Goal: Task Accomplishment & Management: Manage account settings

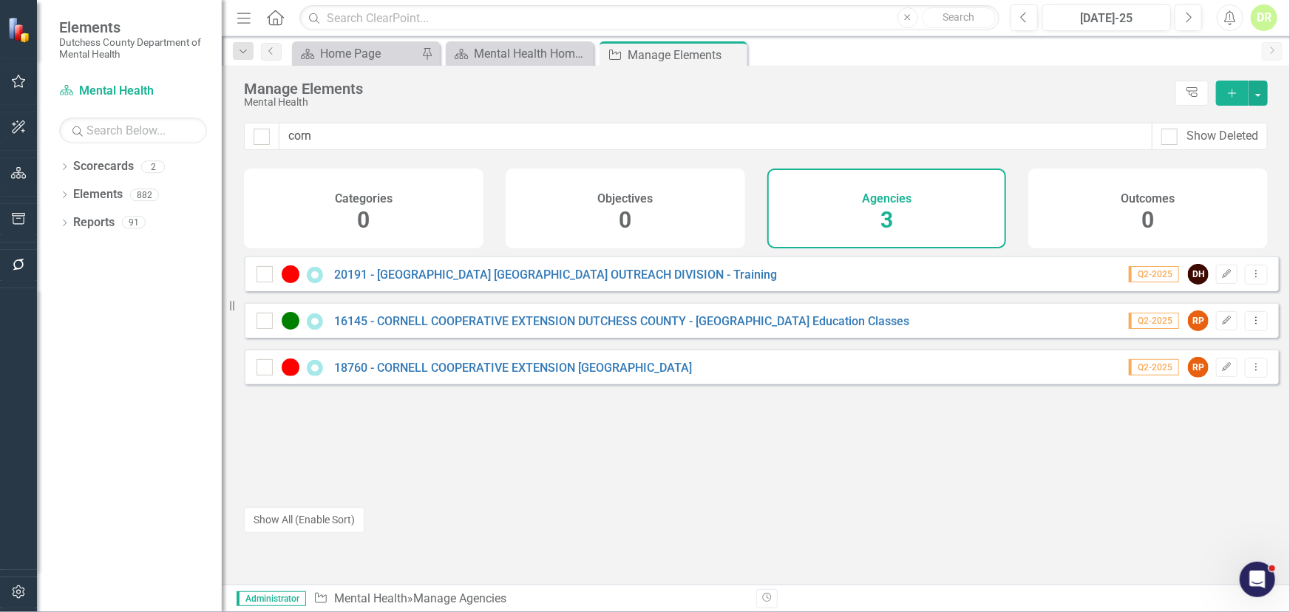
drag, startPoint x: 392, startPoint y: 139, endPoint x: 84, endPoint y: 138, distance: 307.6
click at [166, 149] on div "Elements Dutchess County Department of Mental Health Scorecard Mental Health Se…" at bounding box center [645, 306] width 1290 height 612
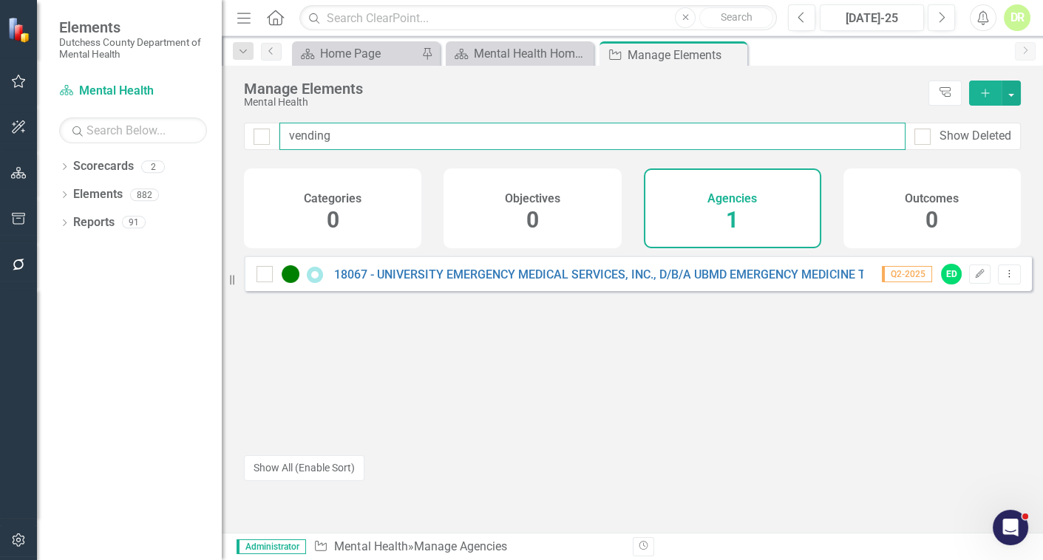
drag, startPoint x: 481, startPoint y: 132, endPoint x: 155, endPoint y: 137, distance: 326.8
click at [130, 149] on div "Elements Dutchess County Department of Mental Health Scorecard Mental Health Se…" at bounding box center [521, 280] width 1043 height 560
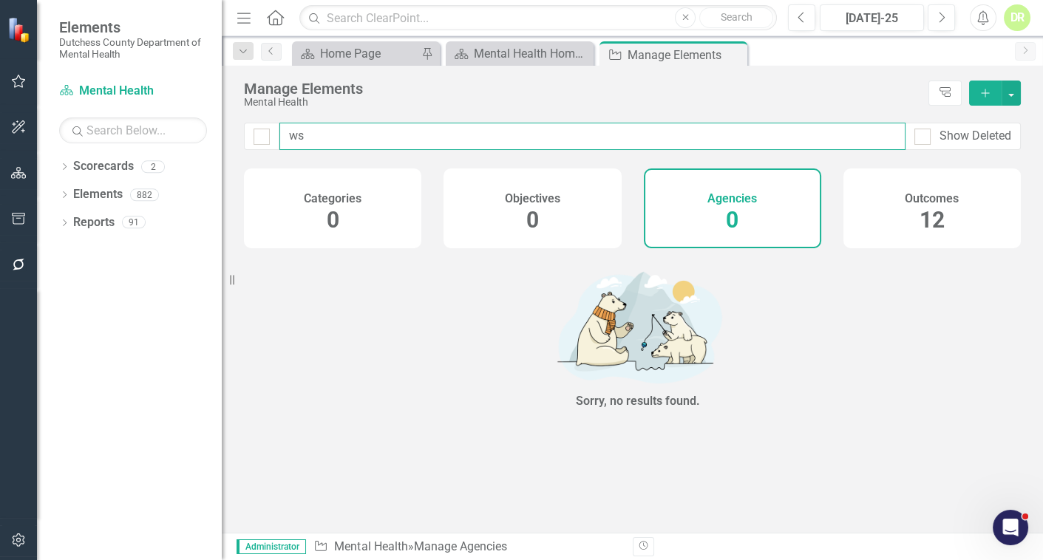
type input "w"
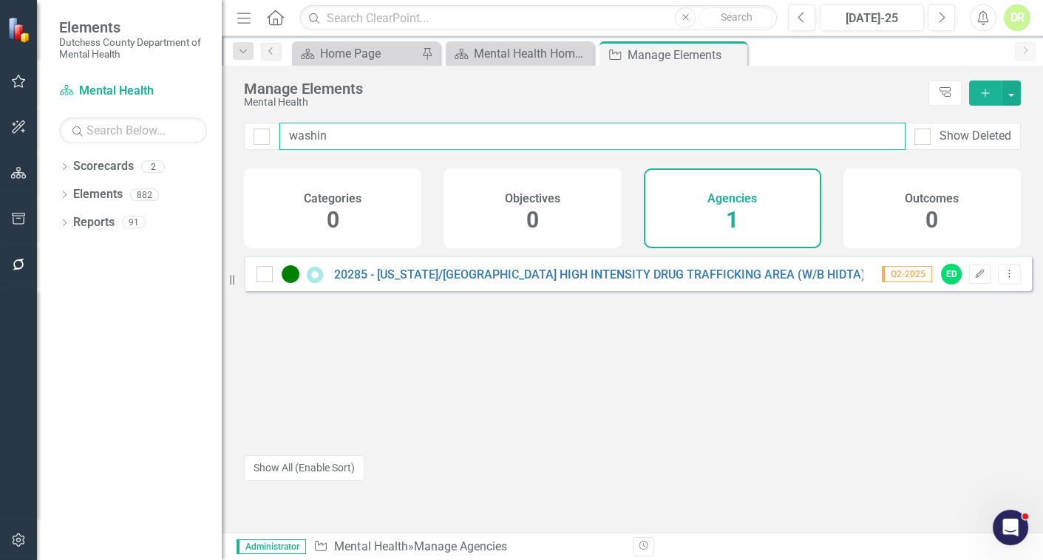
type input "washin"
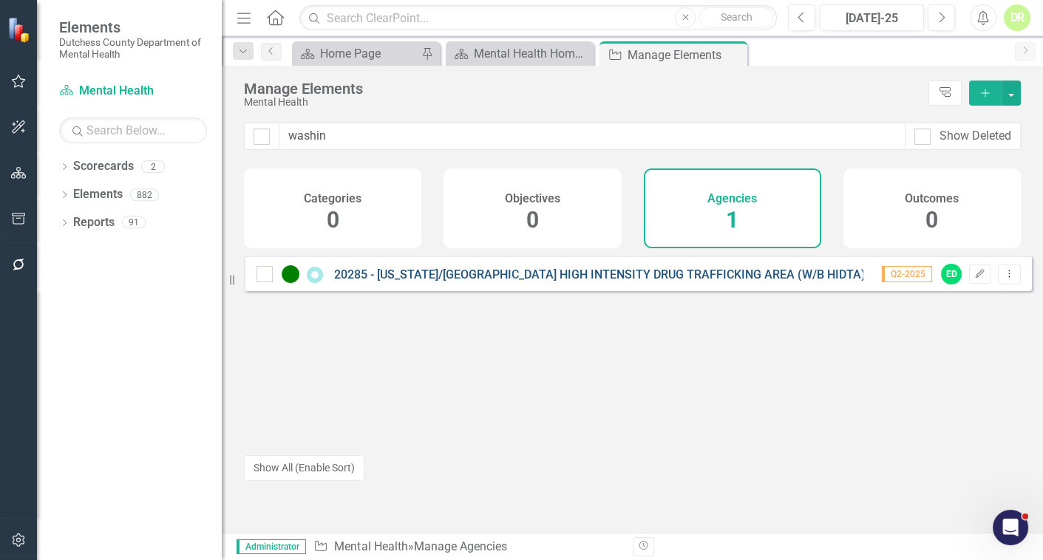
click at [463, 282] on link "20285 - [US_STATE]/[GEOGRAPHIC_DATA] HIGH INTENSITY DRUG TRAFFICKING AREA (W/B …" at bounding box center [616, 275] width 565 height 14
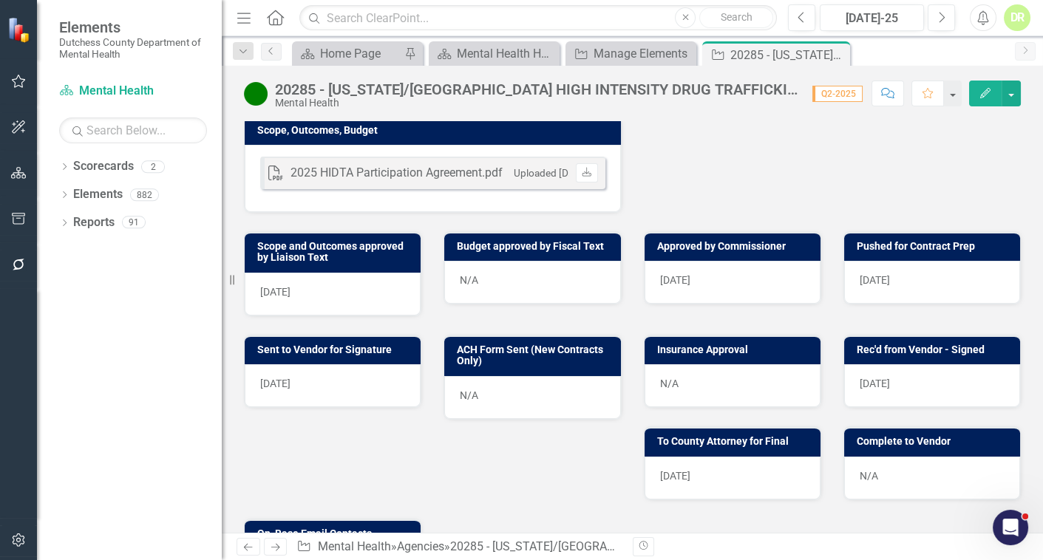
scroll to position [538, 0]
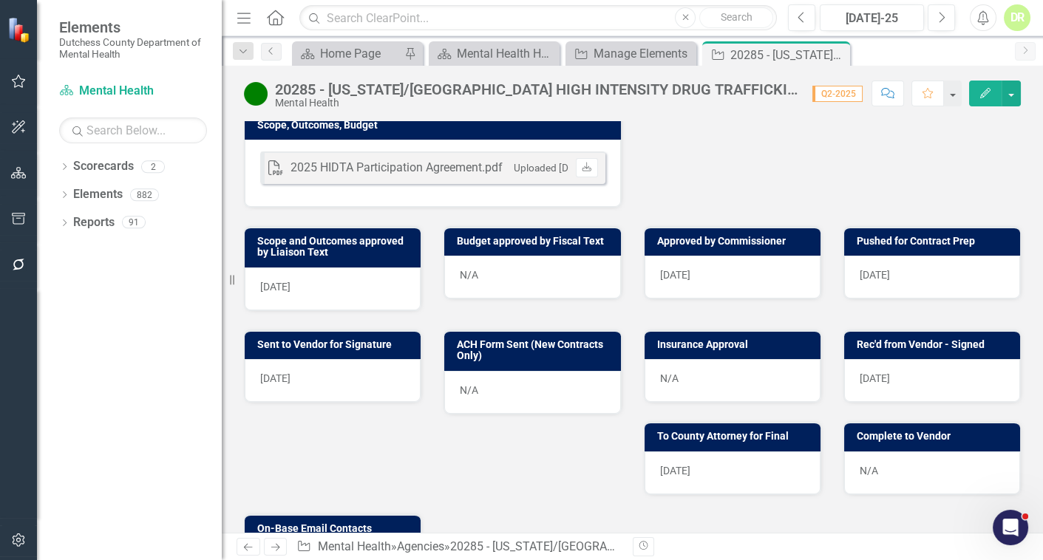
click at [724, 376] on div "N/A" at bounding box center [733, 380] width 176 height 43
click at [723, 376] on div "N/A" at bounding box center [733, 380] width 176 height 43
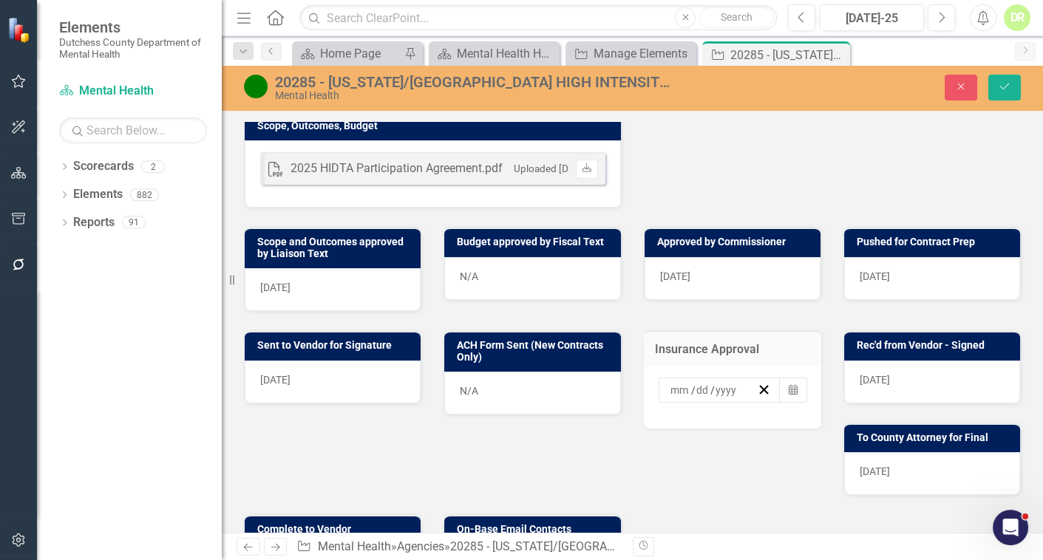
click at [677, 390] on input at bounding box center [680, 390] width 21 height 15
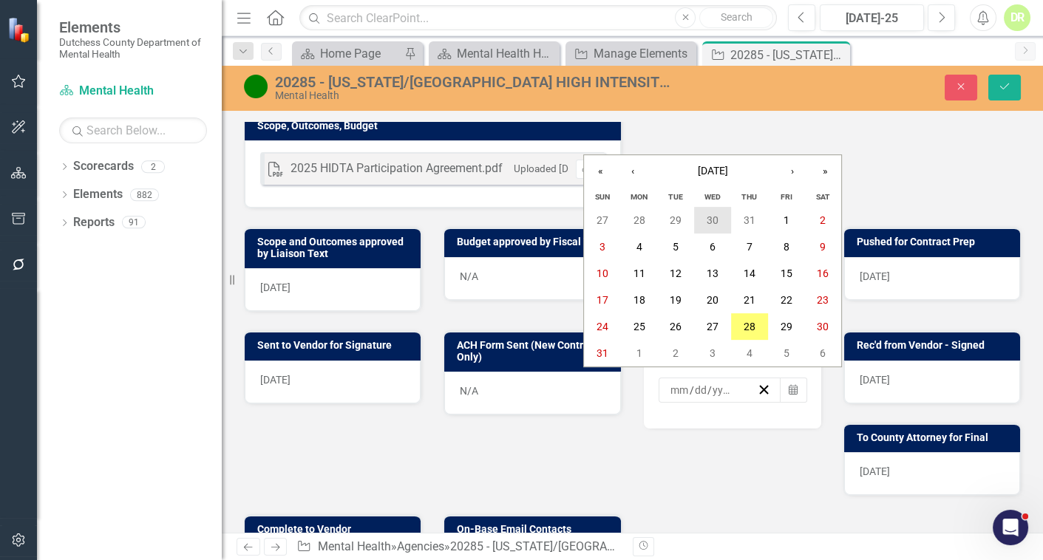
click at [716, 222] on abbr "30" at bounding box center [713, 220] width 12 height 12
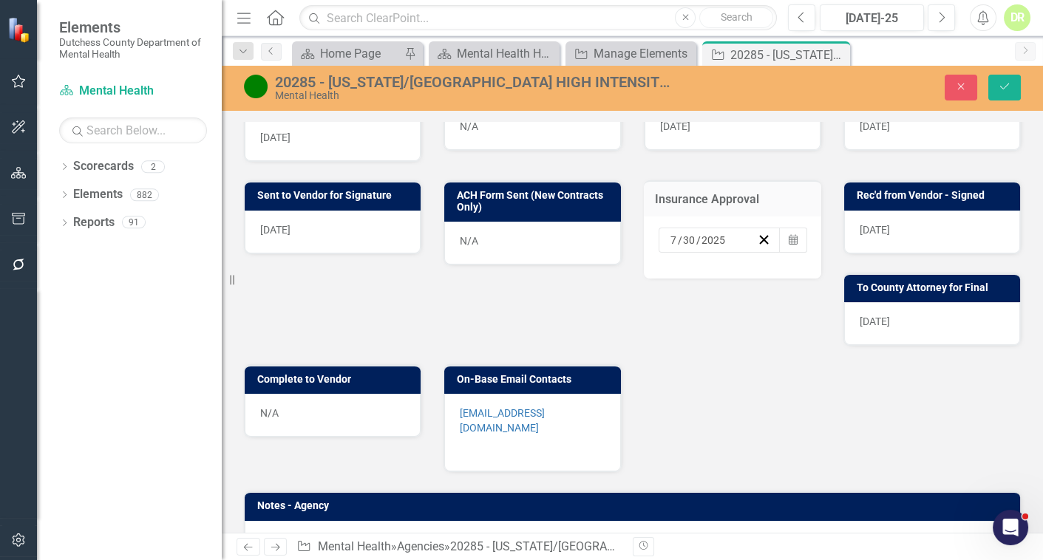
scroll to position [739, 0]
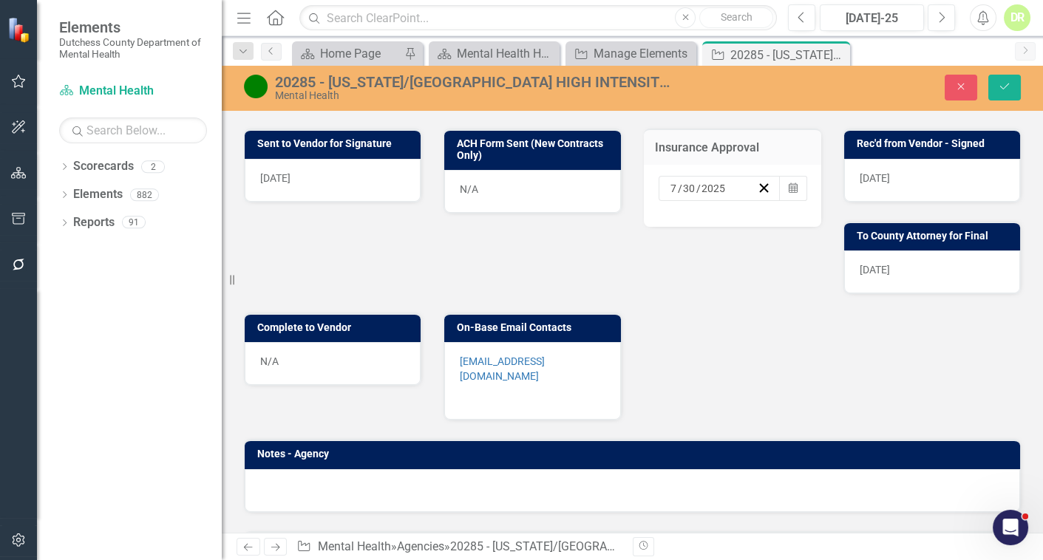
click at [347, 355] on div "N/A" at bounding box center [333, 363] width 176 height 43
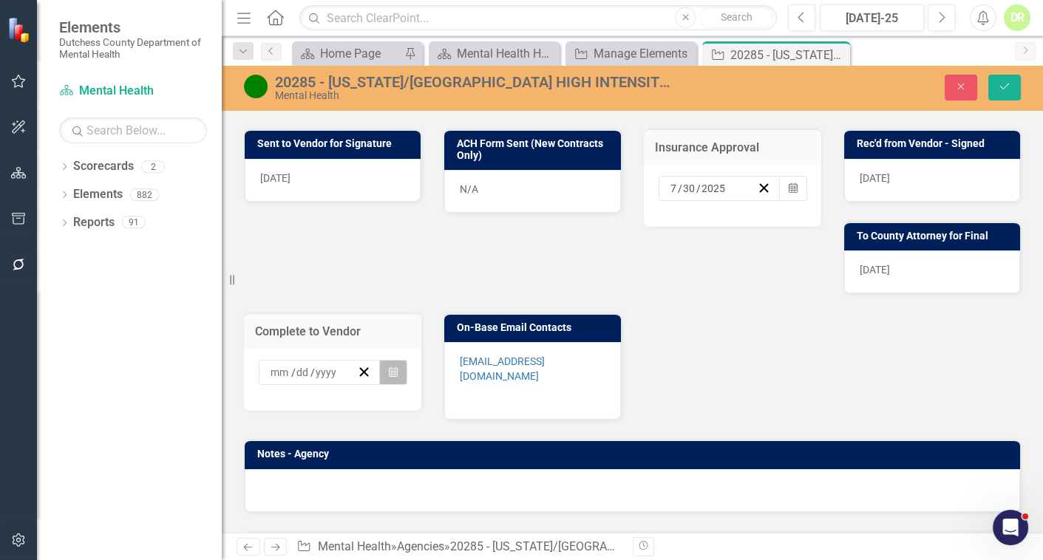
click at [384, 370] on button "Calendar" at bounding box center [393, 372] width 28 height 25
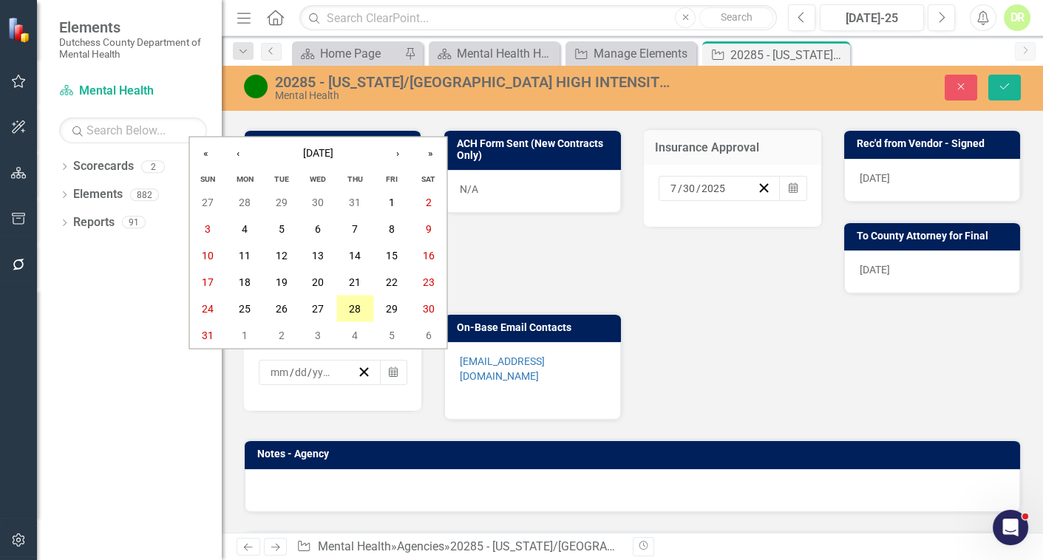
click at [354, 310] on abbr "28" at bounding box center [355, 309] width 12 height 12
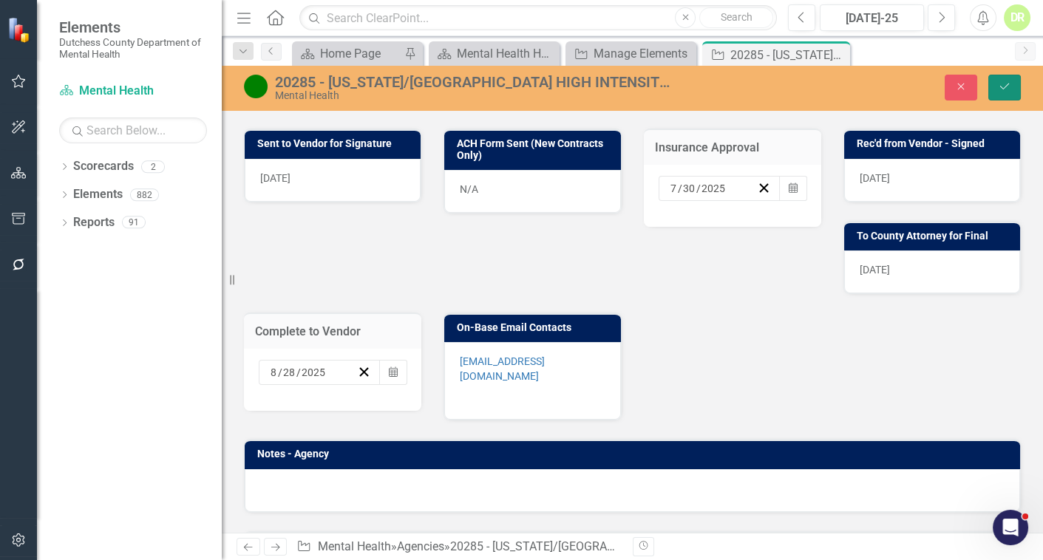
click at [999, 87] on icon "Save" at bounding box center [1004, 86] width 13 height 10
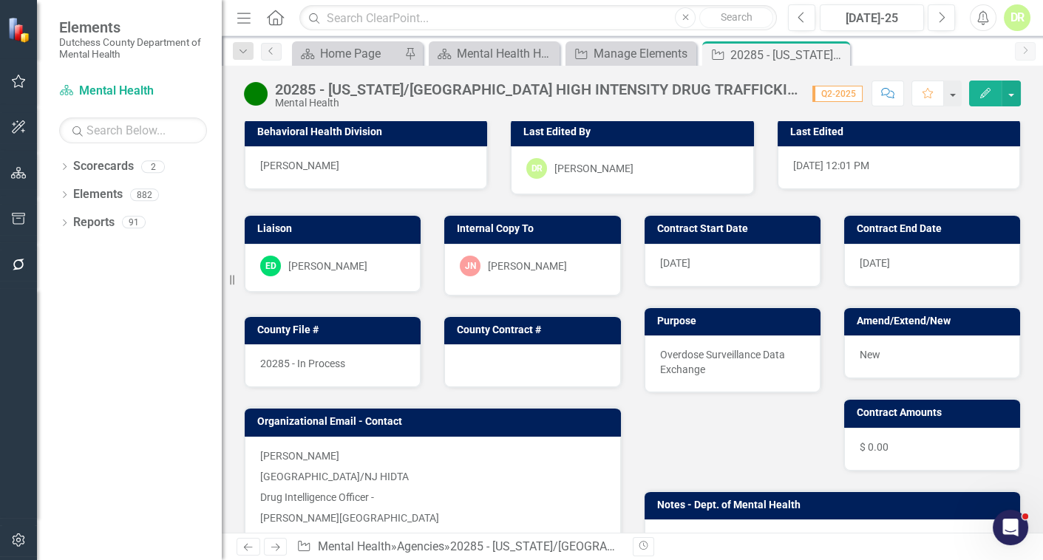
scroll to position [0, 0]
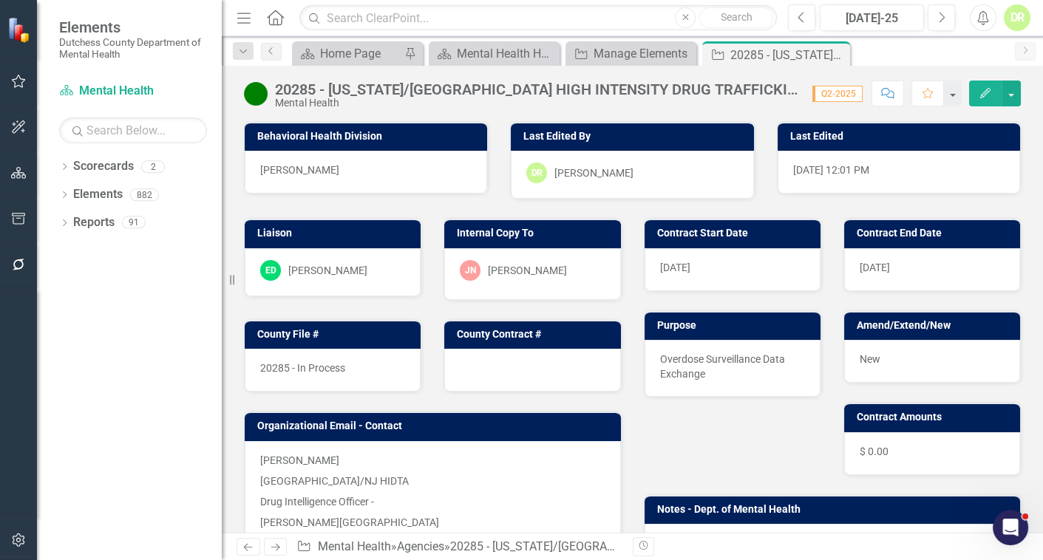
click at [305, 369] on span "20285 - In Process" at bounding box center [302, 368] width 85 height 12
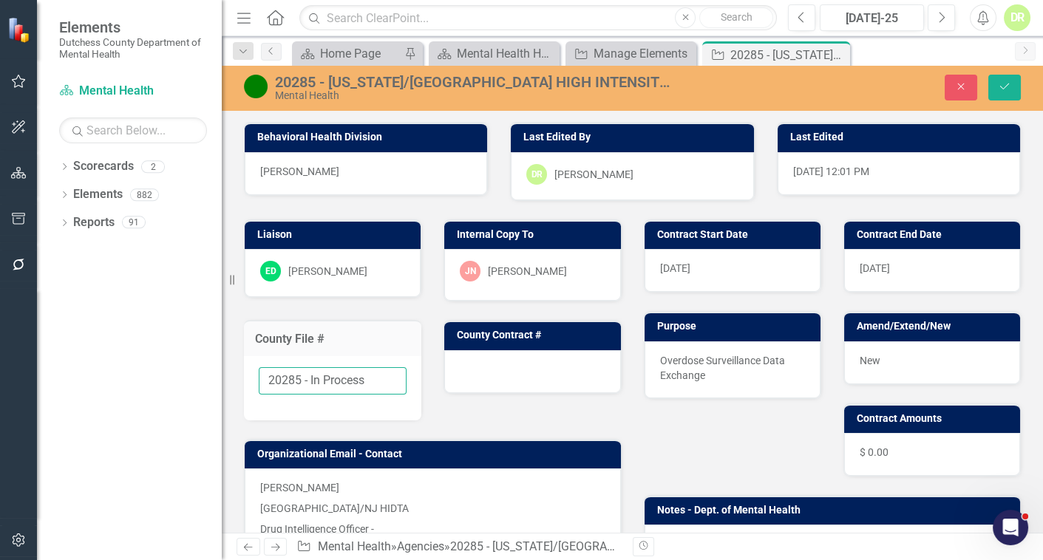
drag, startPoint x: 311, startPoint y: 379, endPoint x: 569, endPoint y: 320, distance: 264.6
click at [551, 332] on div "Liaison ED [PERSON_NAME] D'Entrone Internal Copy To [PERSON_NAME]-[PERSON_NAME]…" at bounding box center [433, 487] width 400 height 572
type input "20285 - Finalized"
click at [520, 362] on div at bounding box center [532, 371] width 176 height 43
click at [518, 359] on div at bounding box center [532, 371] width 176 height 43
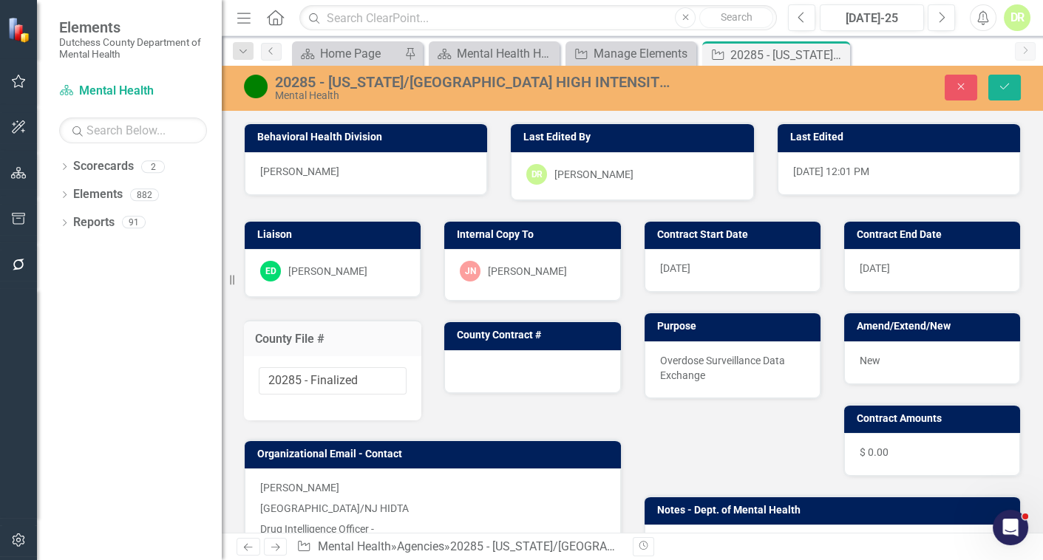
click at [497, 367] on div at bounding box center [532, 371] width 176 height 43
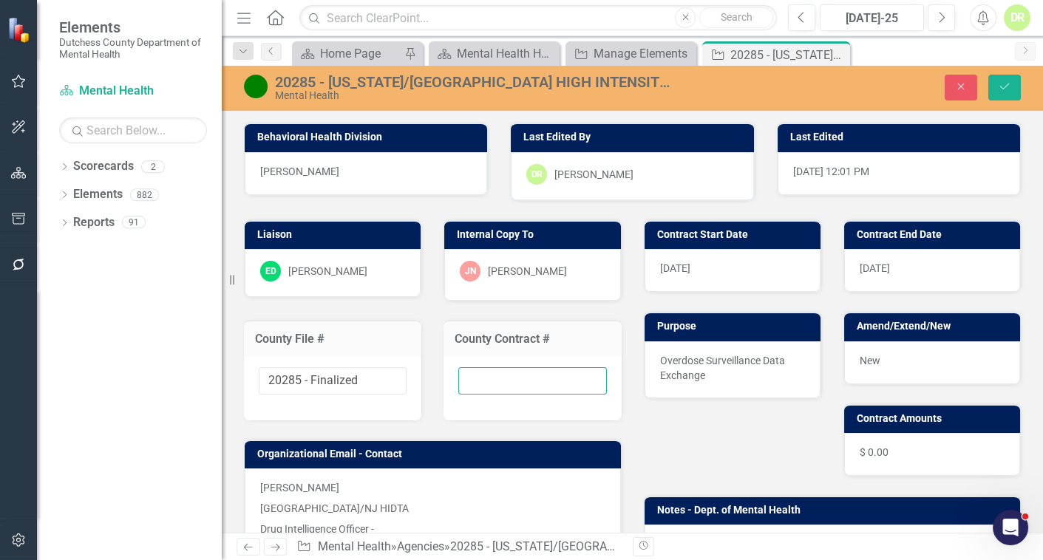
click at [467, 380] on input "text" at bounding box center [532, 380] width 148 height 27
paste input "[PHONE_NUMBER]/26-DMH"
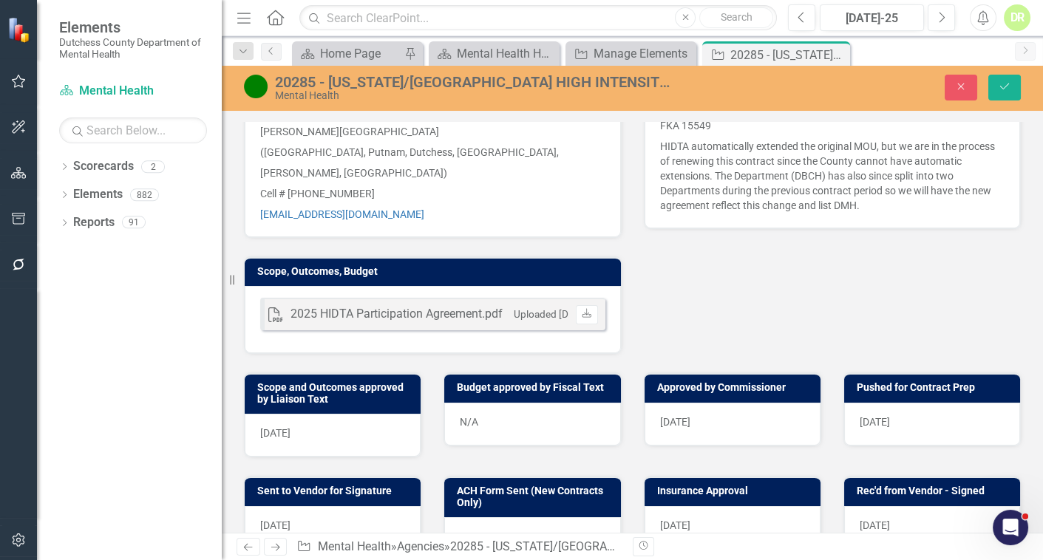
scroll to position [67, 0]
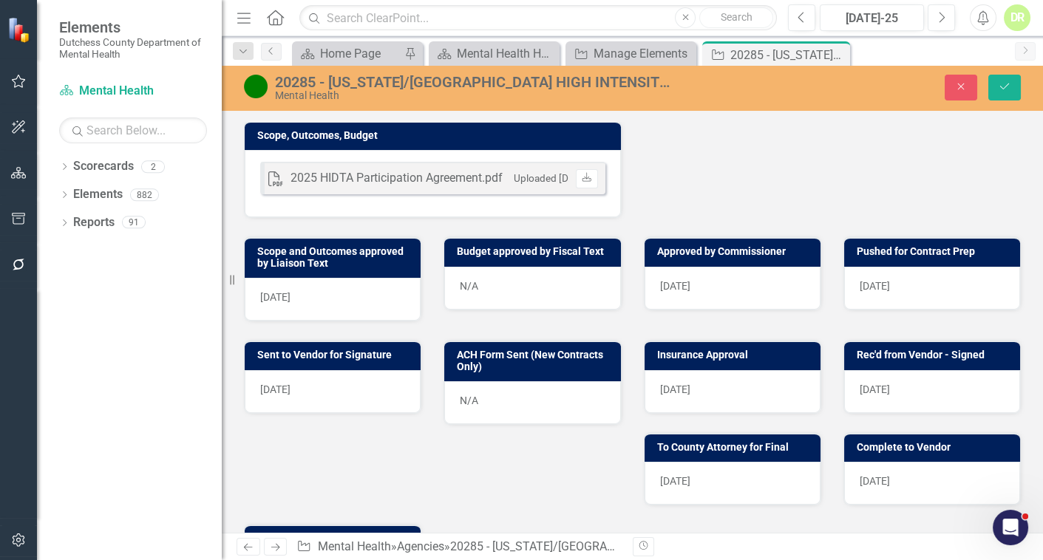
type input "[PHONE_NUMBER]/26-DMH"
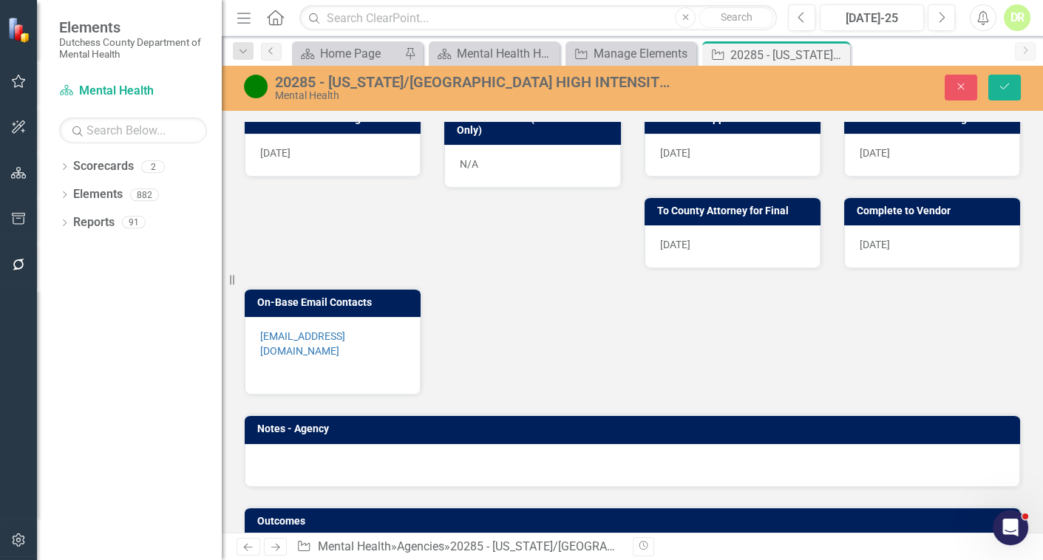
scroll to position [833, 0]
